Goal: Navigation & Orientation: Go to known website

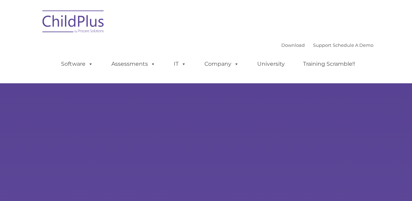
type input ""
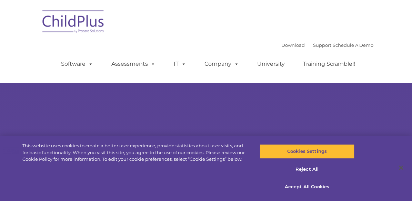
select select "MEDIUM"
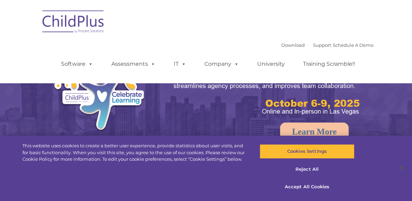
select select "MEDIUM"
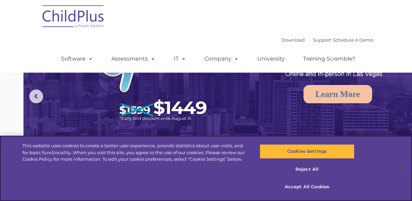
scroll to position [27, 16]
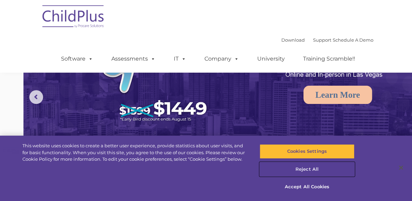
click at [300, 170] on button "Reject All" at bounding box center [307, 169] width 95 height 14
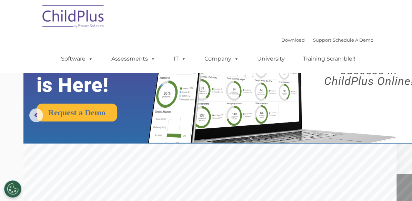
scroll to position [0, 16]
